Goal: Task Accomplishment & Management: Manage account settings

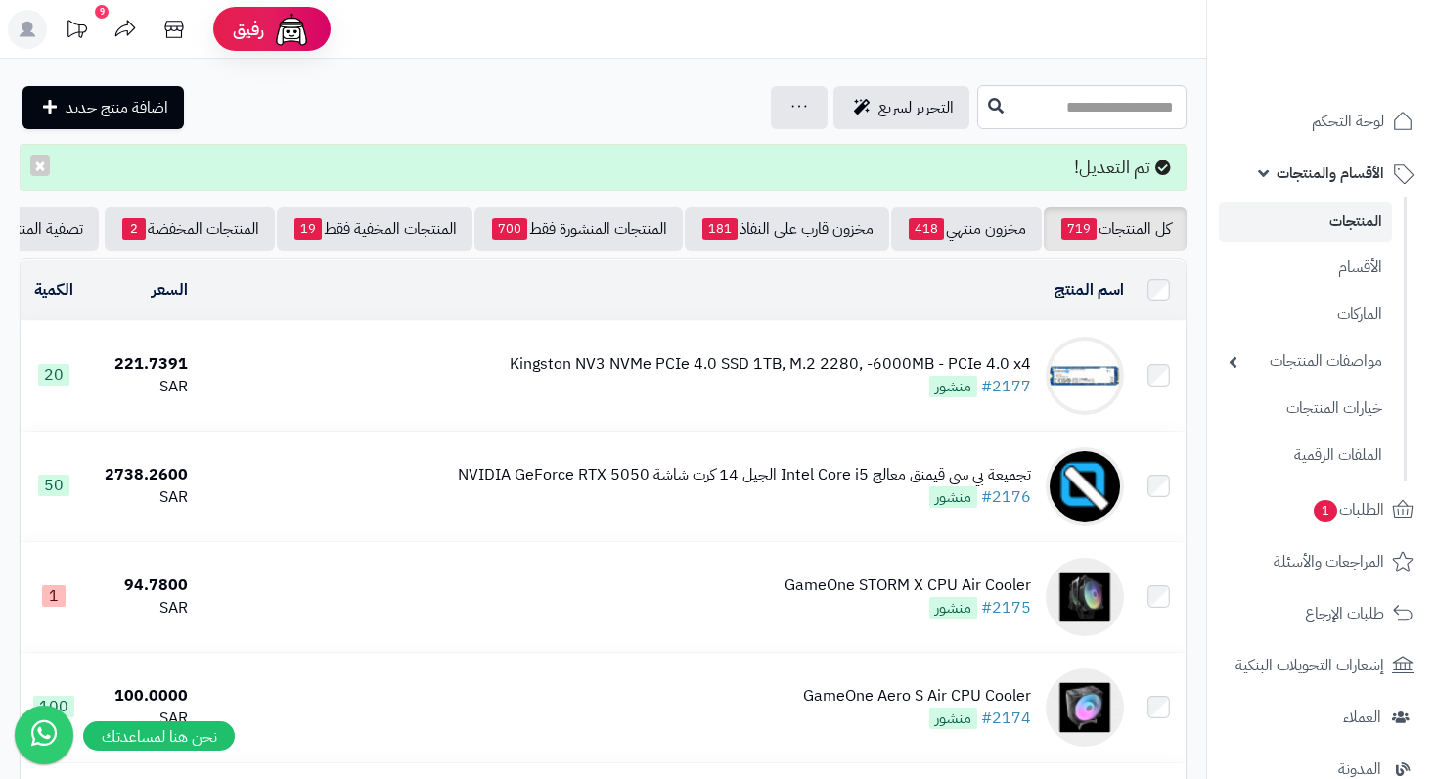
click at [1097, 99] on input "text" at bounding box center [1081, 107] width 209 height 44
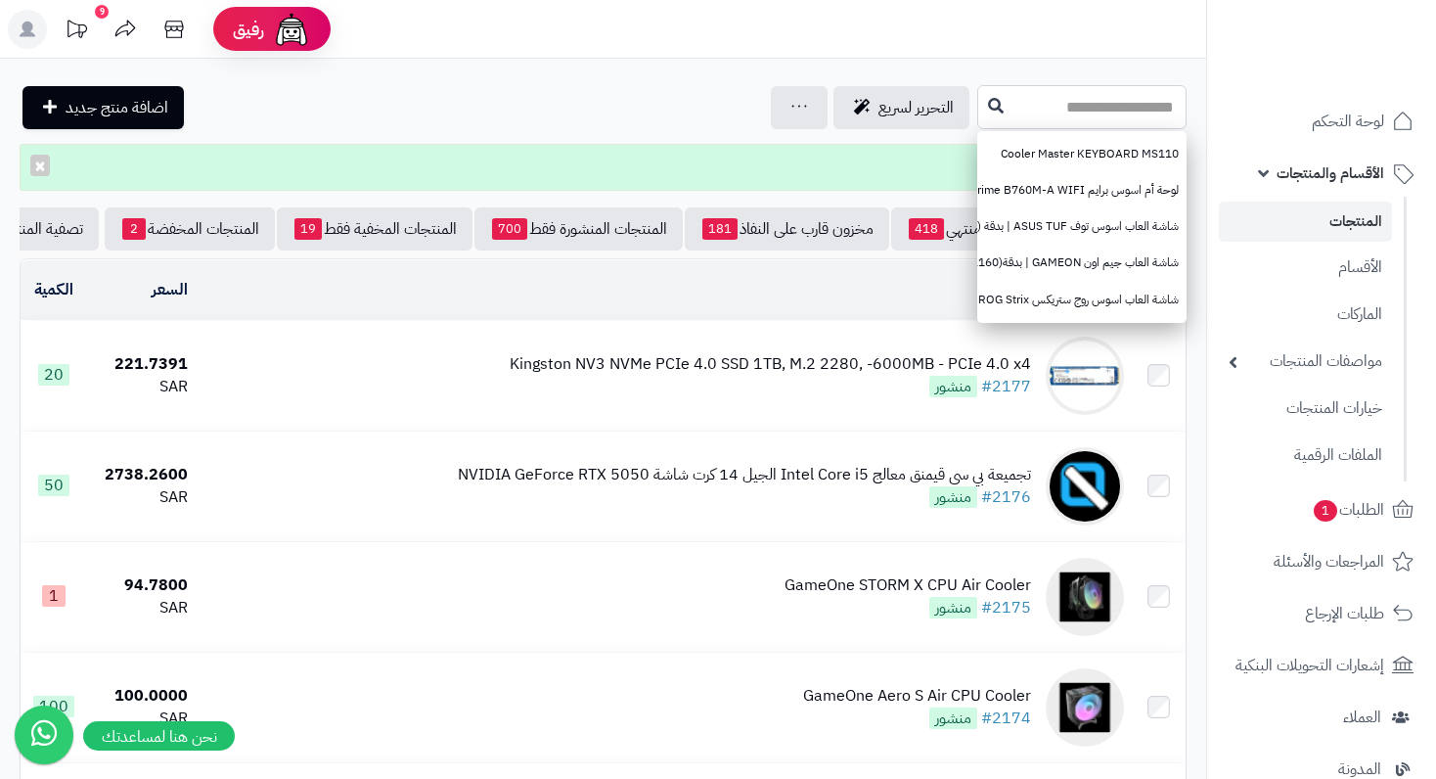
paste input "**********"
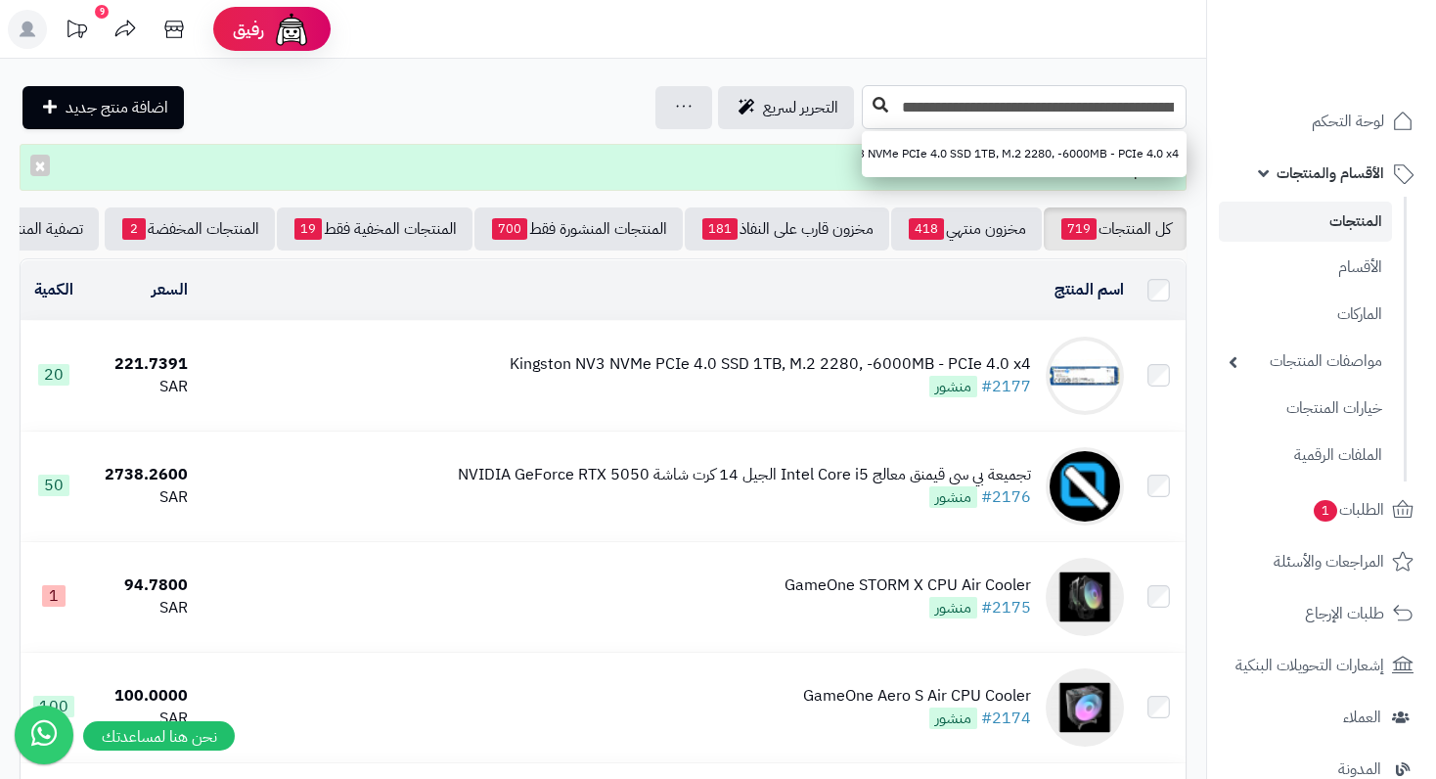
type input "**********"
click at [875, 99] on icon at bounding box center [880, 105] width 16 height 16
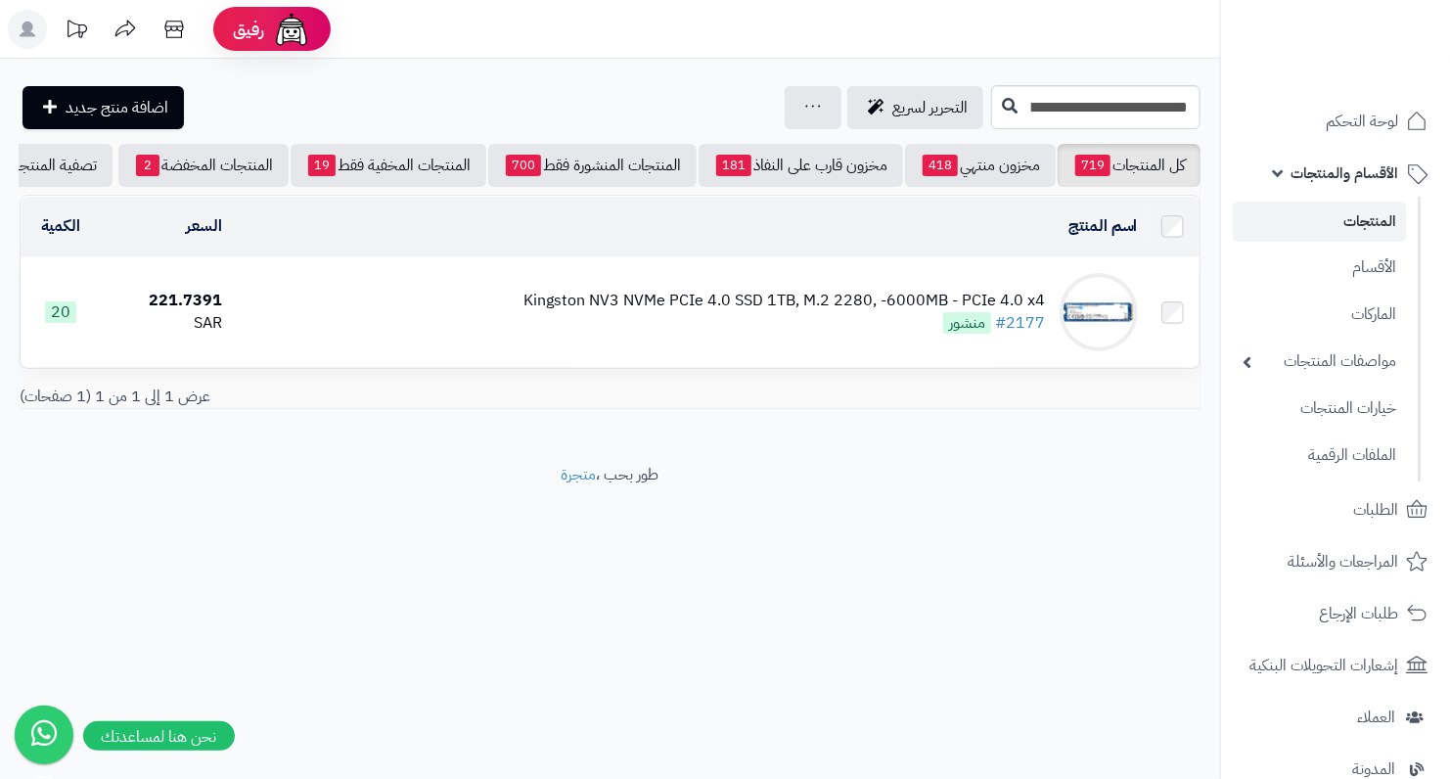
click at [792, 298] on td "Kingston NV3 NVMe PCIe 4.0 SSD 1TB, M.2 2280, -6000MB - PCIe 4.0 x4 #2177 منشور" at bounding box center [687, 312] width 915 height 110
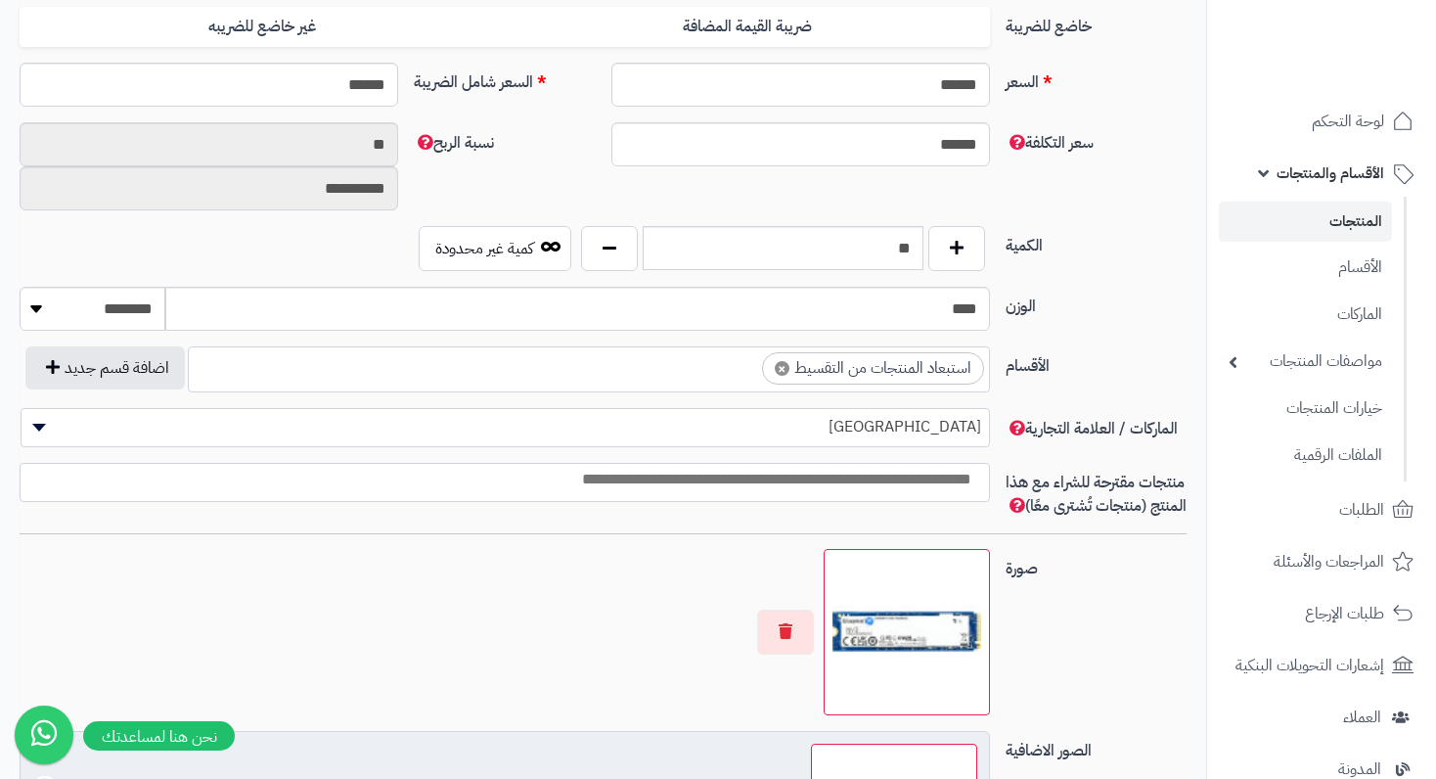
scroll to position [1174, 0]
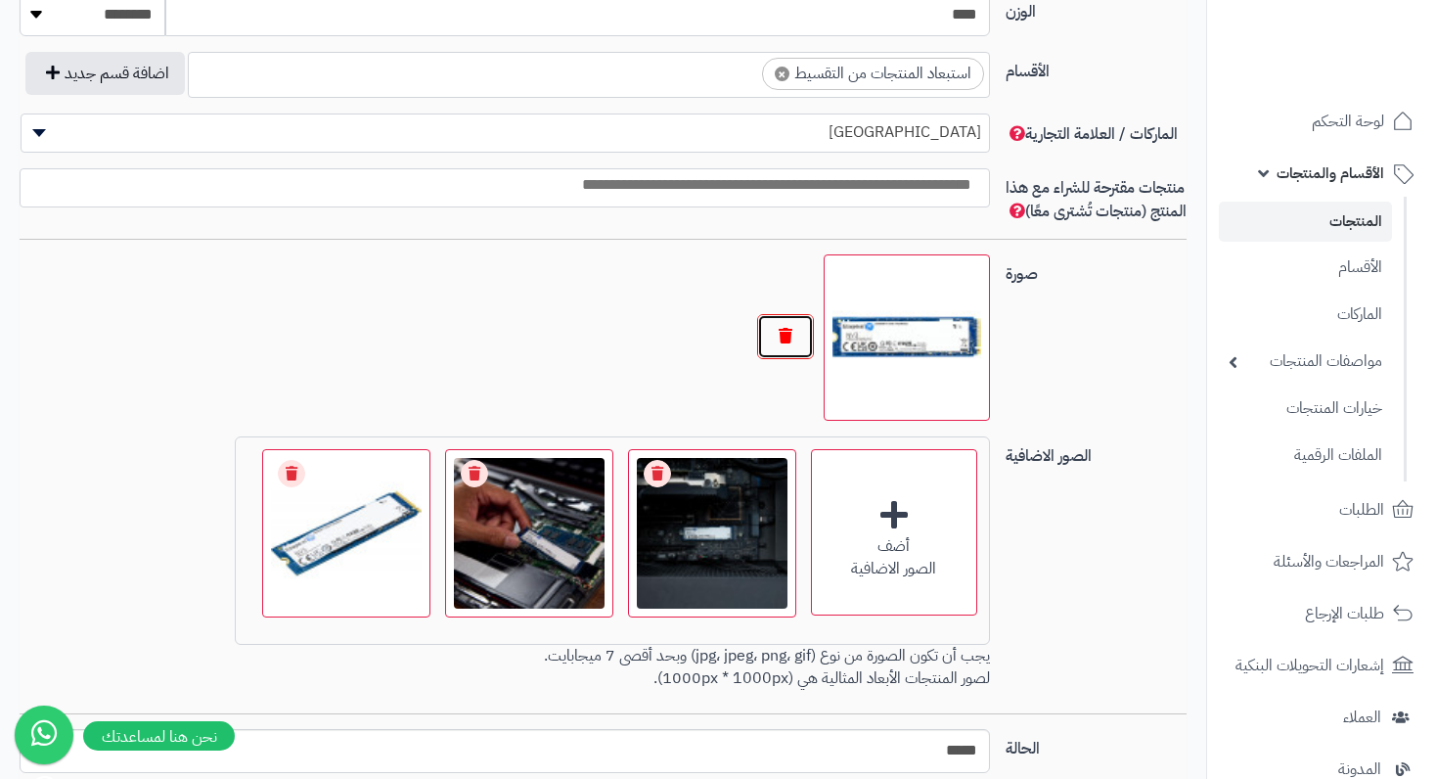
click at [802, 349] on button "button" at bounding box center [785, 336] width 57 height 45
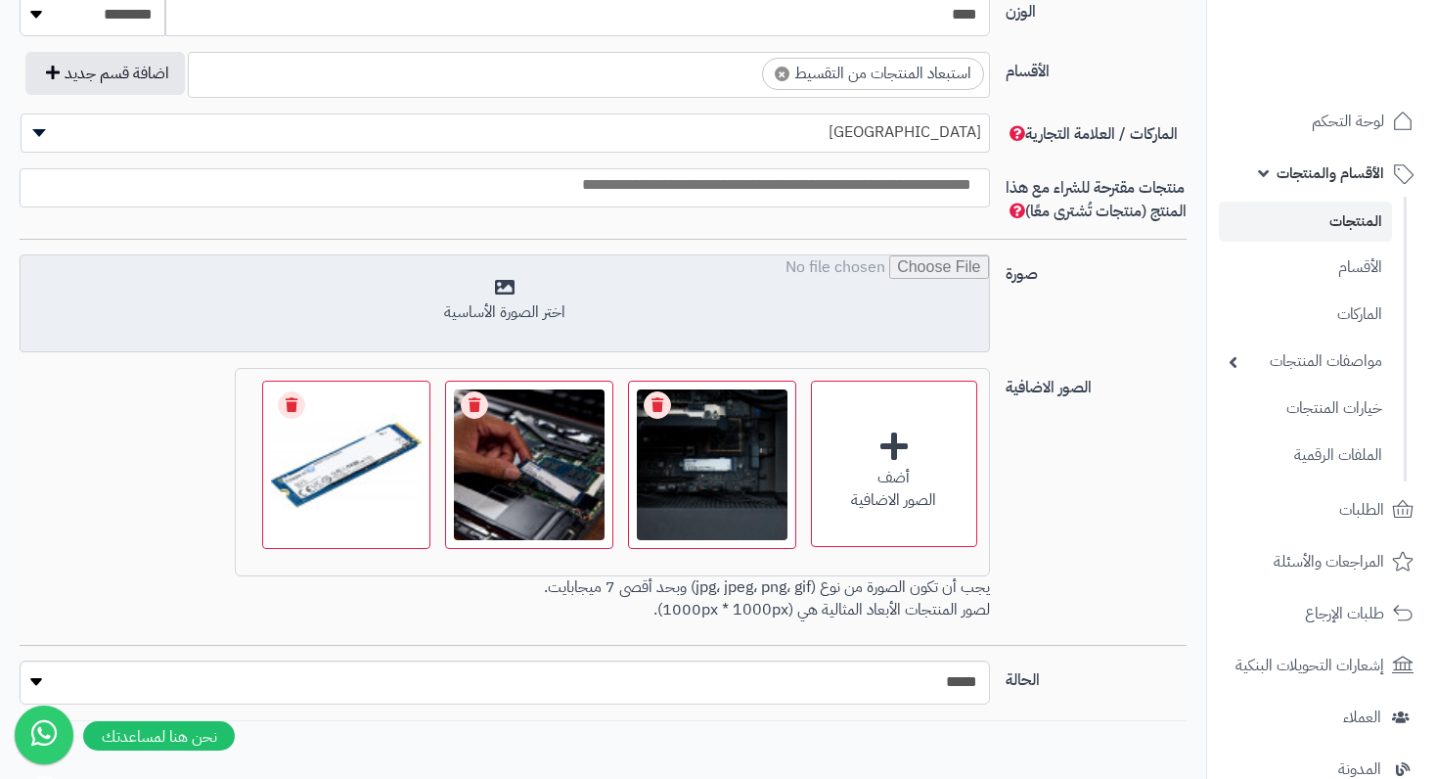
click at [491, 316] on input "file" at bounding box center [504, 304] width 967 height 98
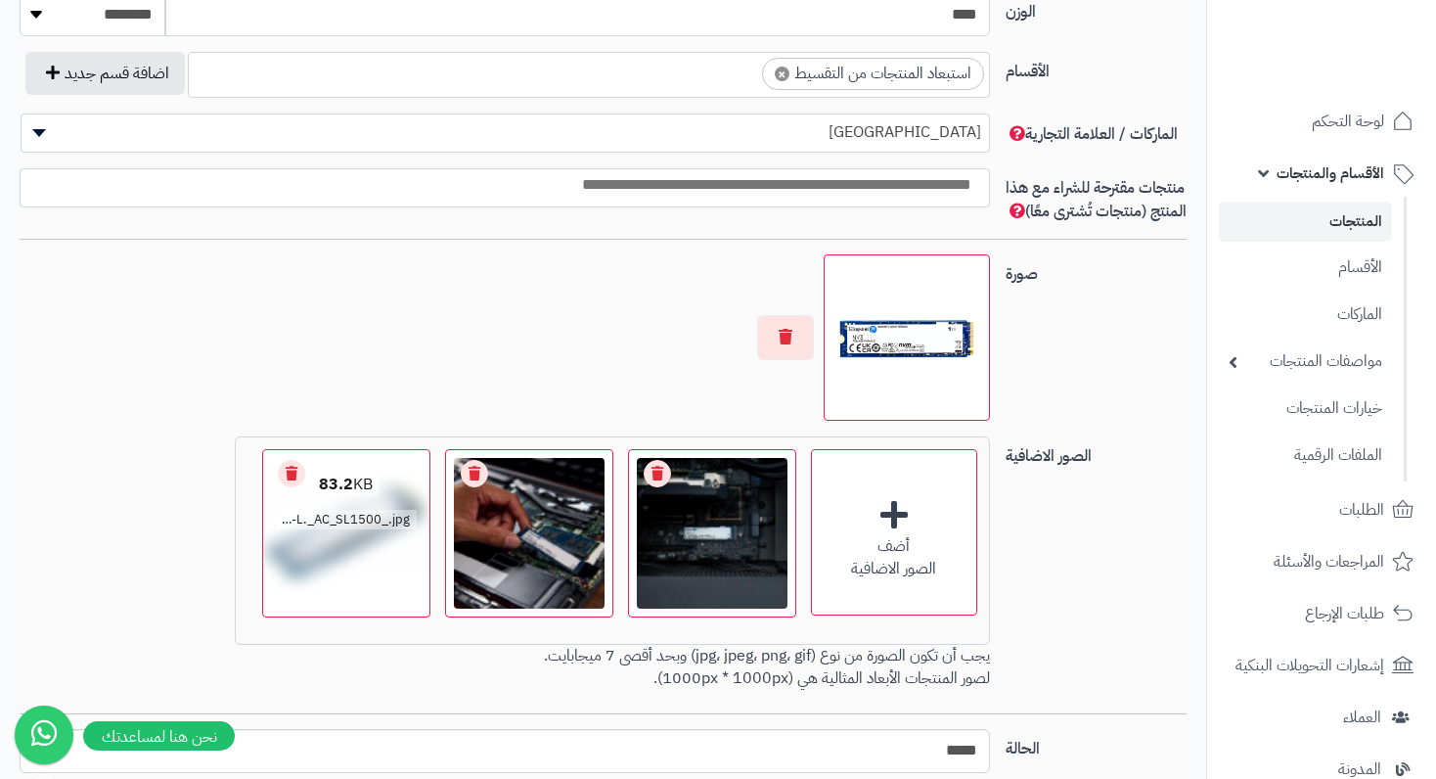
click at [285, 487] on link "Remove file" at bounding box center [291, 473] width 27 height 27
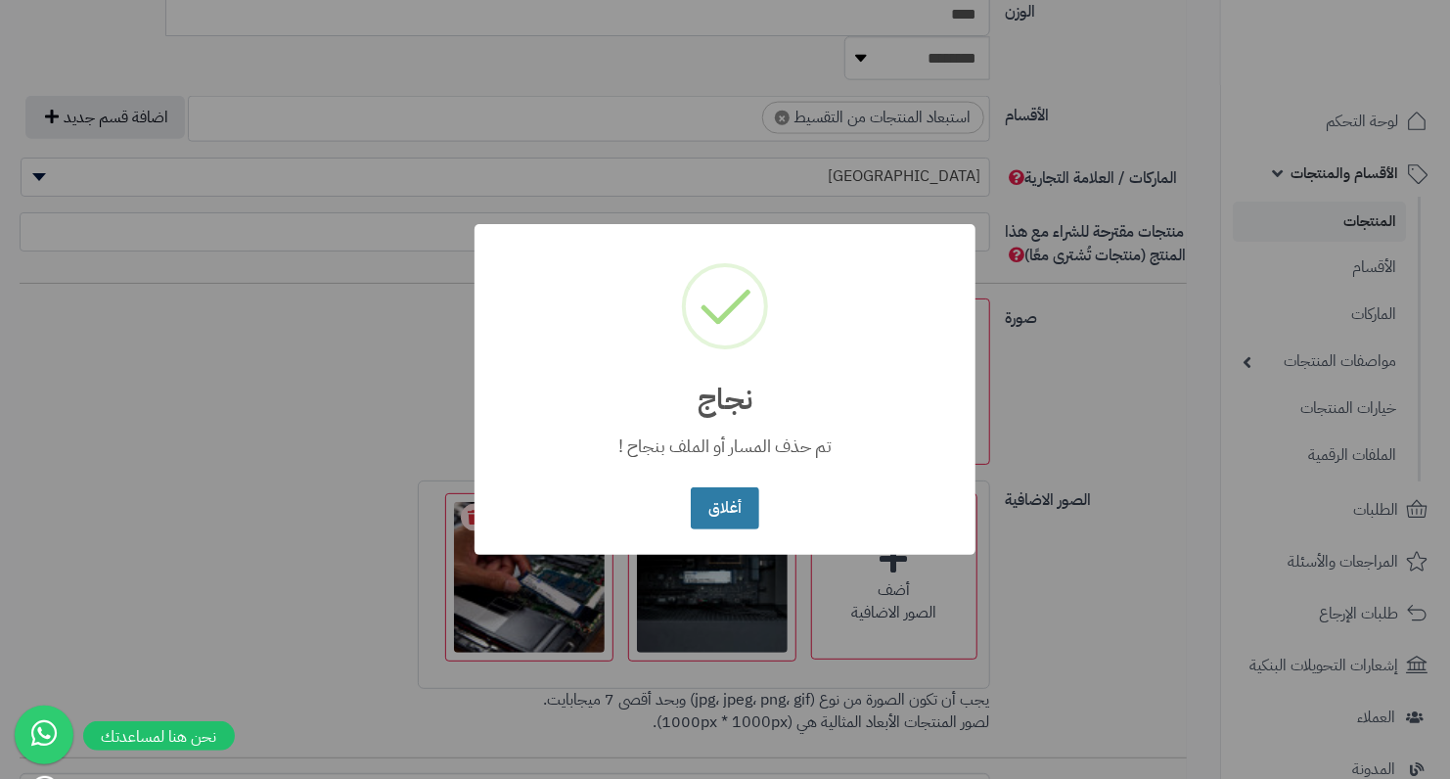
click at [717, 503] on button "أغلاق" at bounding box center [724, 508] width 67 height 42
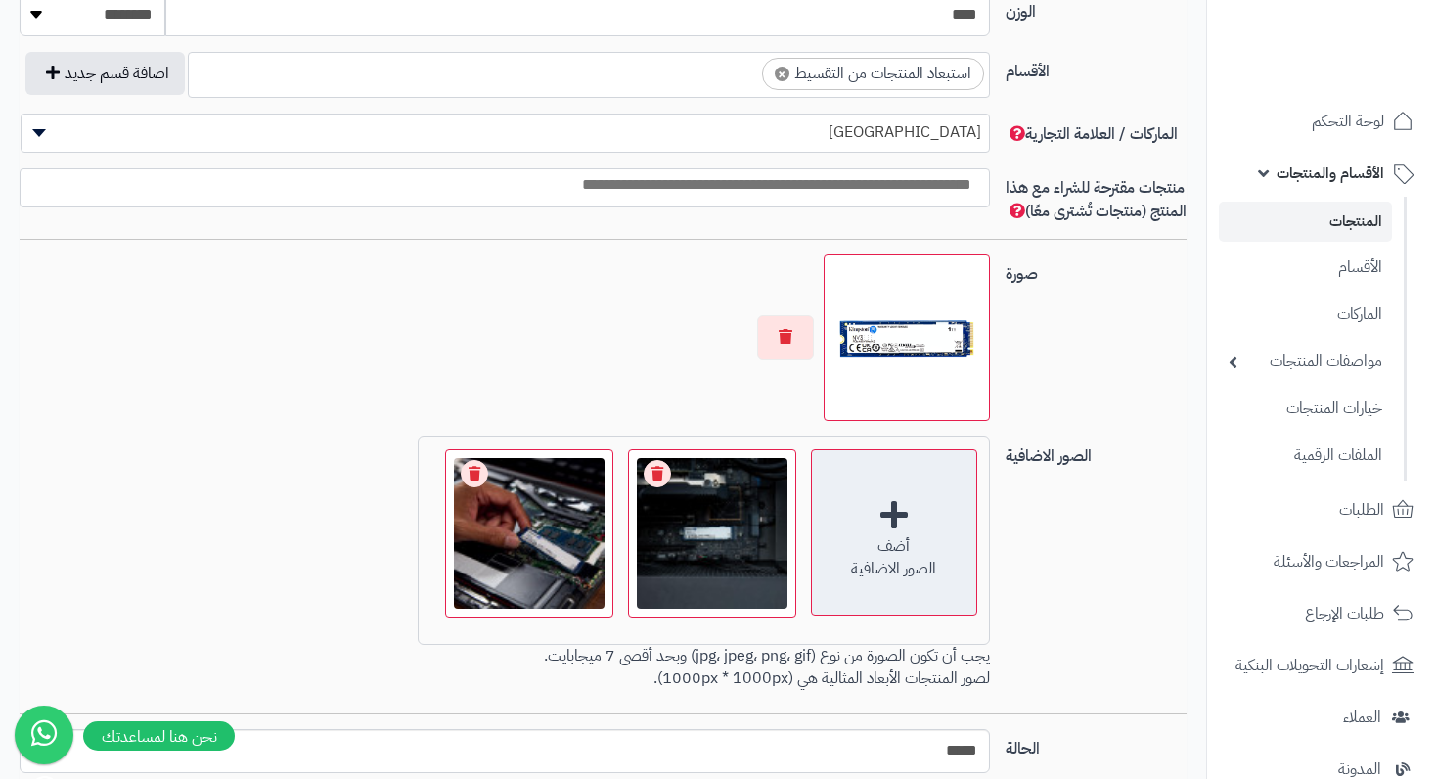
click at [911, 600] on div "أضف الصور الاضافية" at bounding box center [894, 532] width 166 height 166
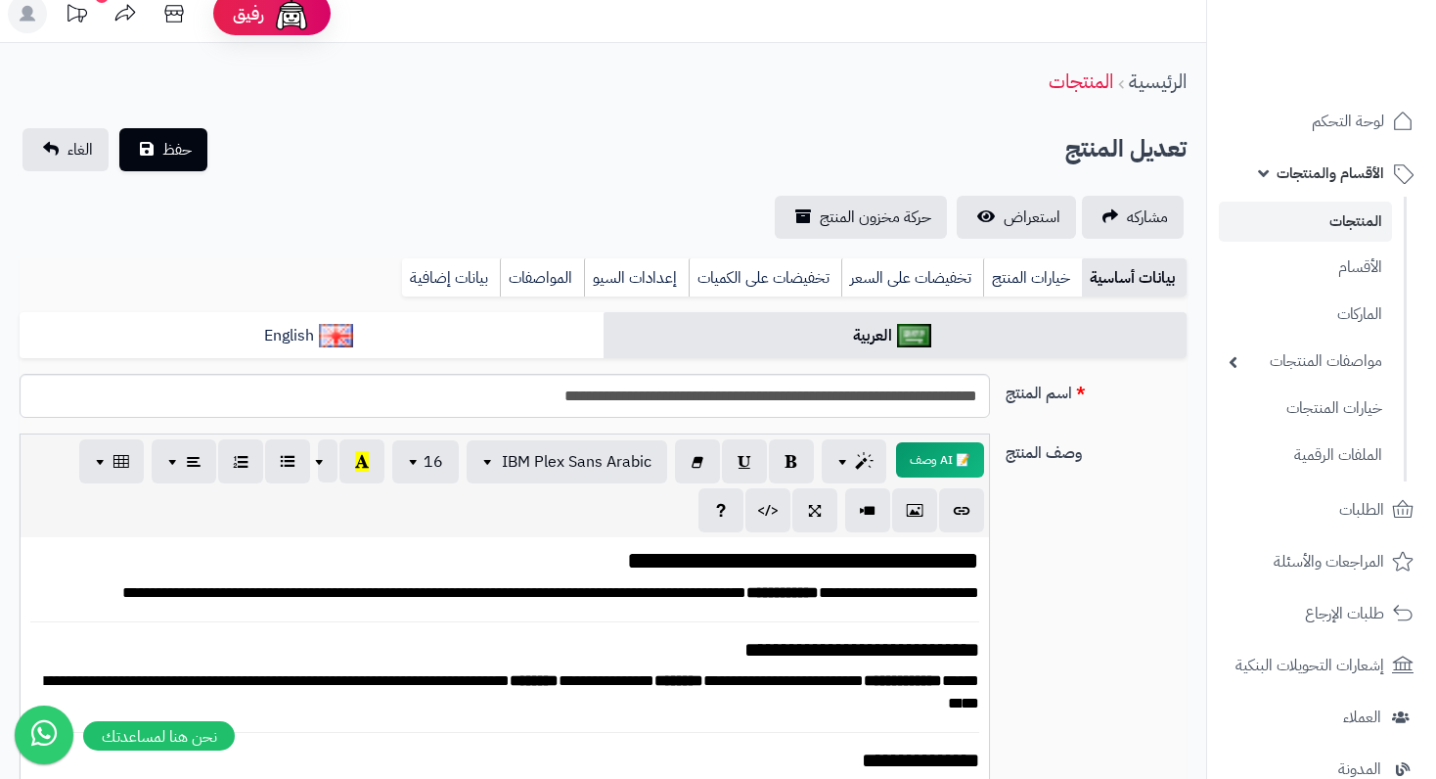
scroll to position [0, 0]
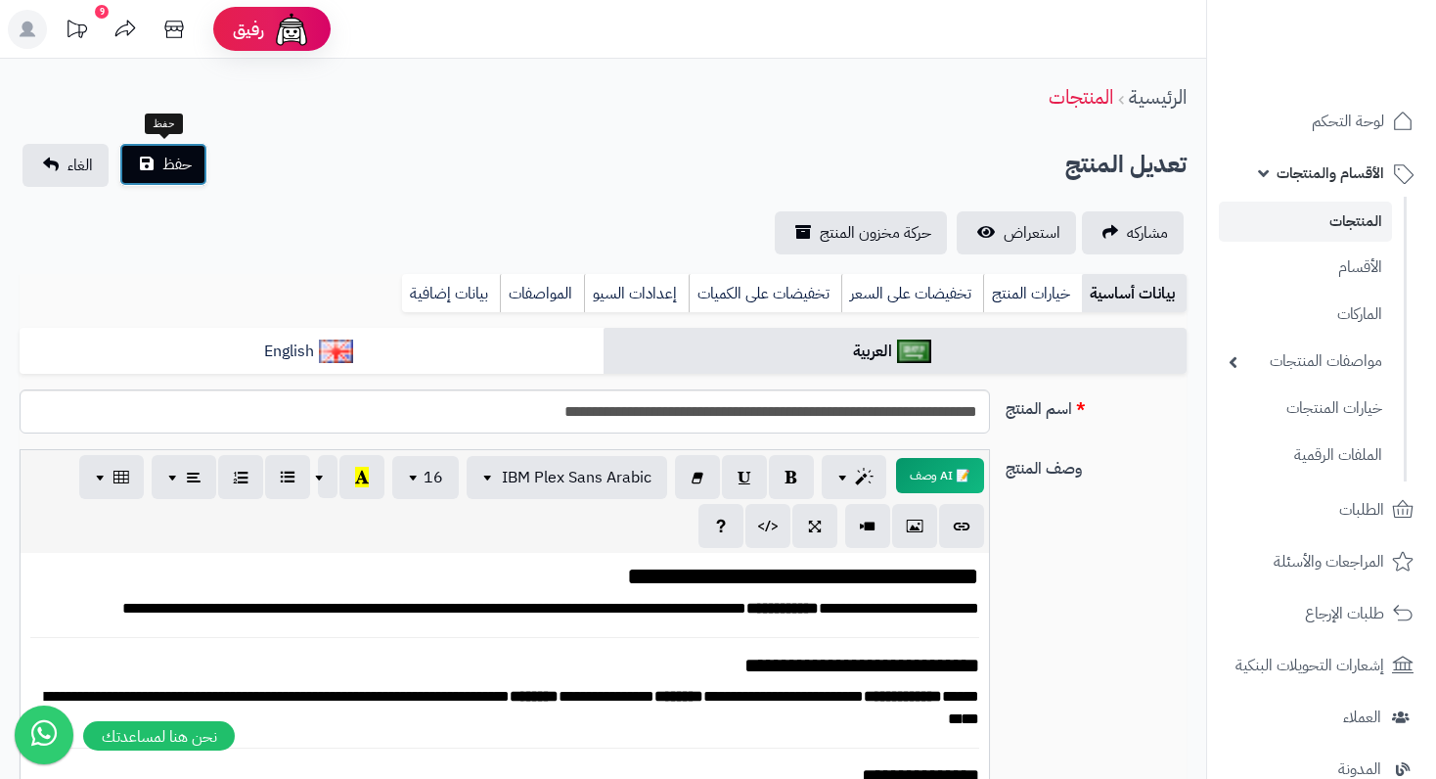
click at [183, 175] on span "حفظ" at bounding box center [176, 164] width 29 height 23
